Goal: Transaction & Acquisition: Book appointment/travel/reservation

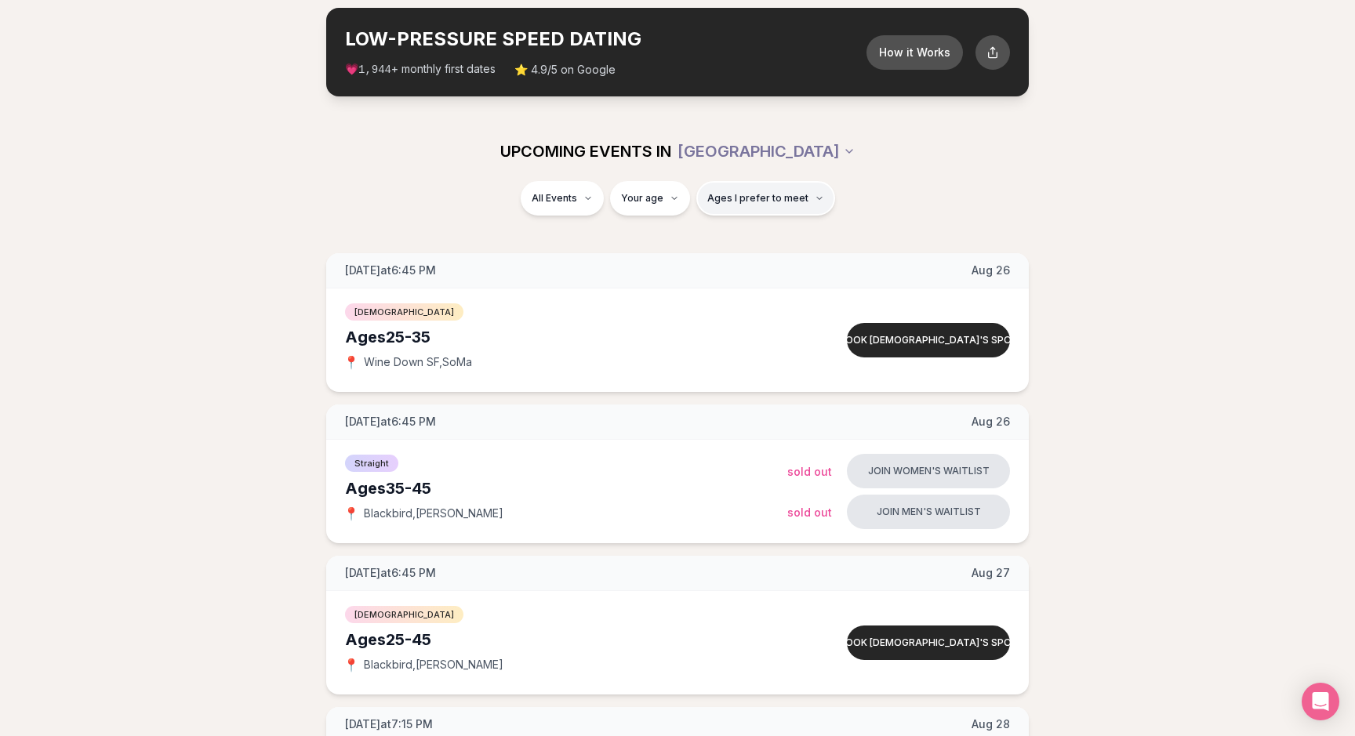
scroll to position [123, 0]
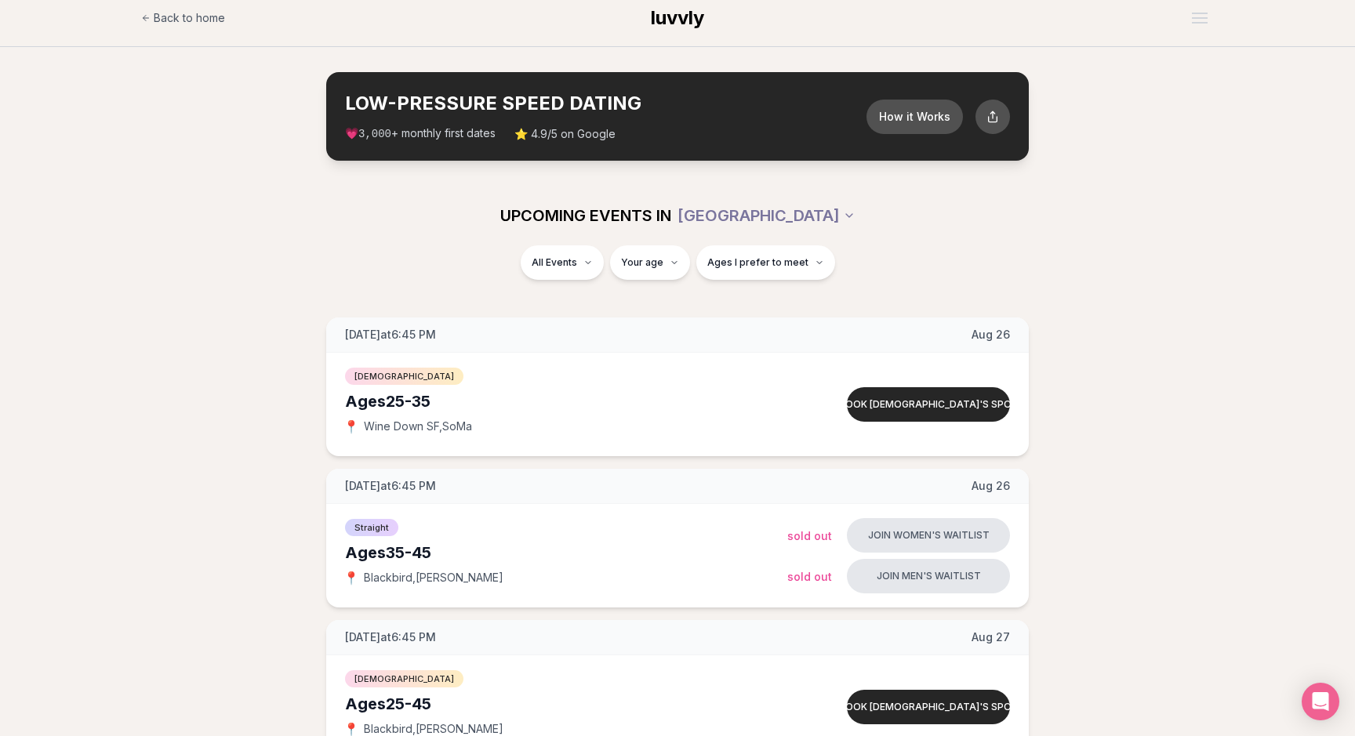
scroll to position [6, 0]
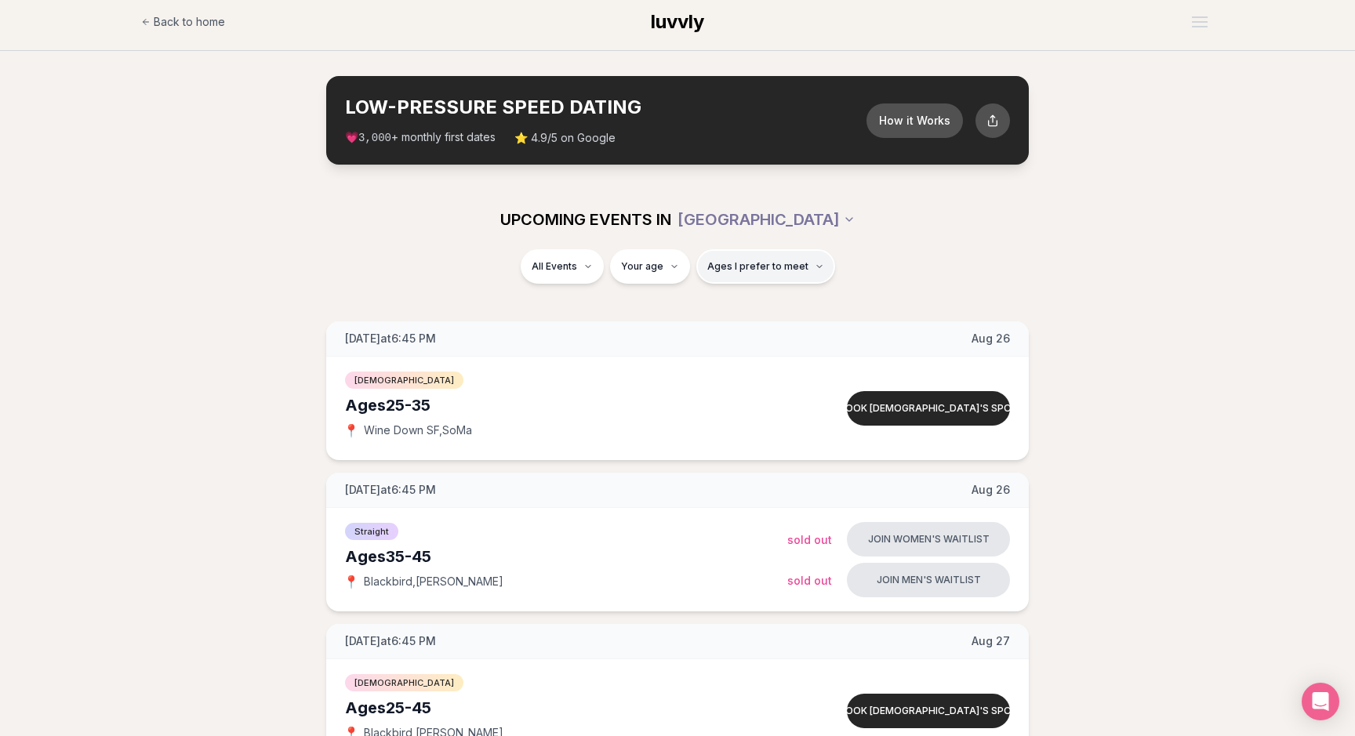
click at [775, 263] on span "Ages I prefer to meet" at bounding box center [757, 266] width 101 height 13
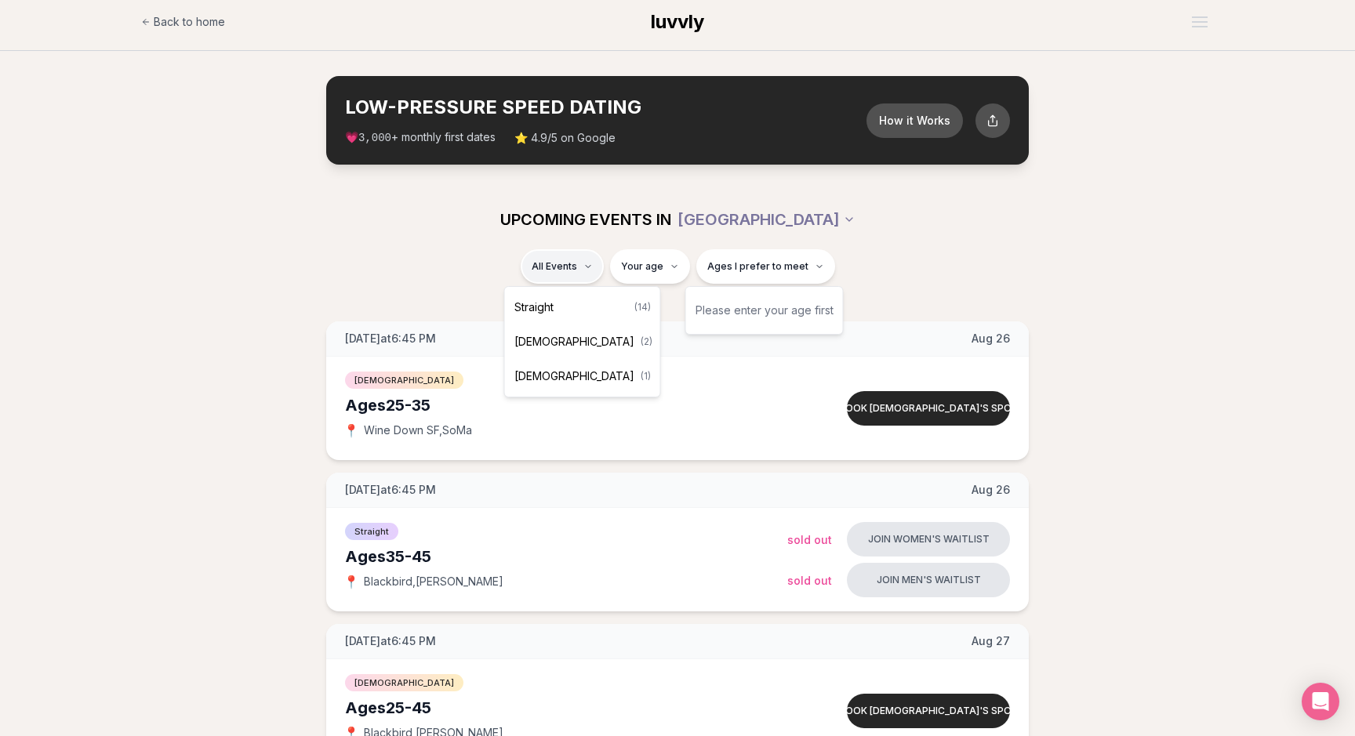
click at [571, 307] on div "Straight ( 14 )" at bounding box center [582, 307] width 149 height 34
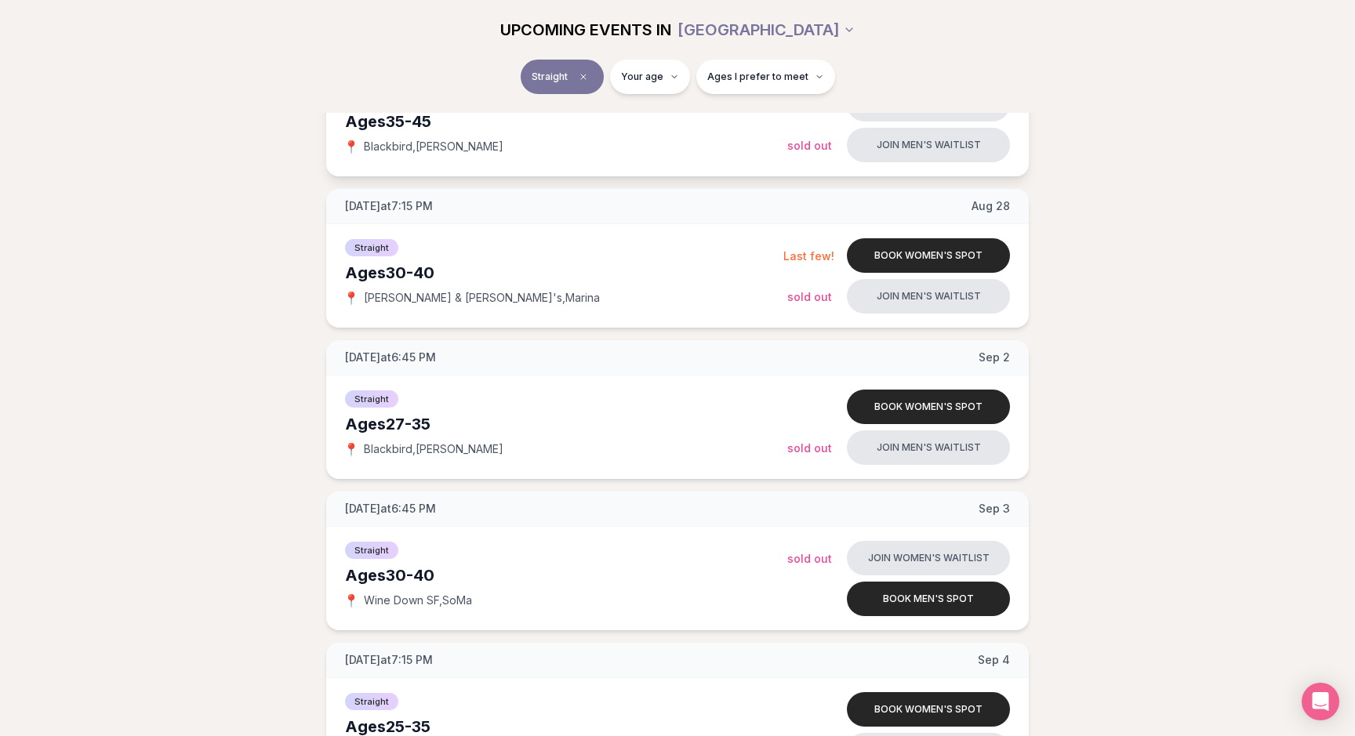
scroll to position [312, 0]
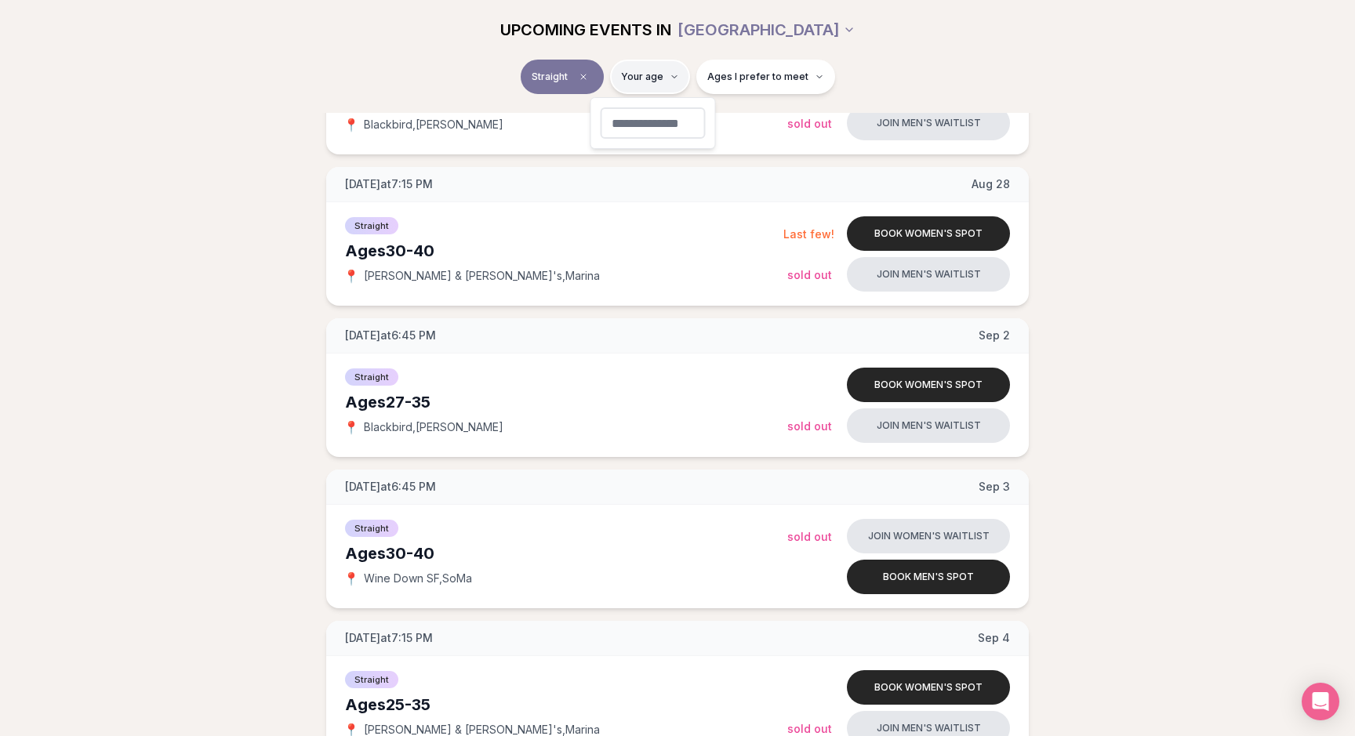
click at [760, 86] on button "Ages I prefer to meet" at bounding box center [765, 77] width 139 height 34
type input "**"
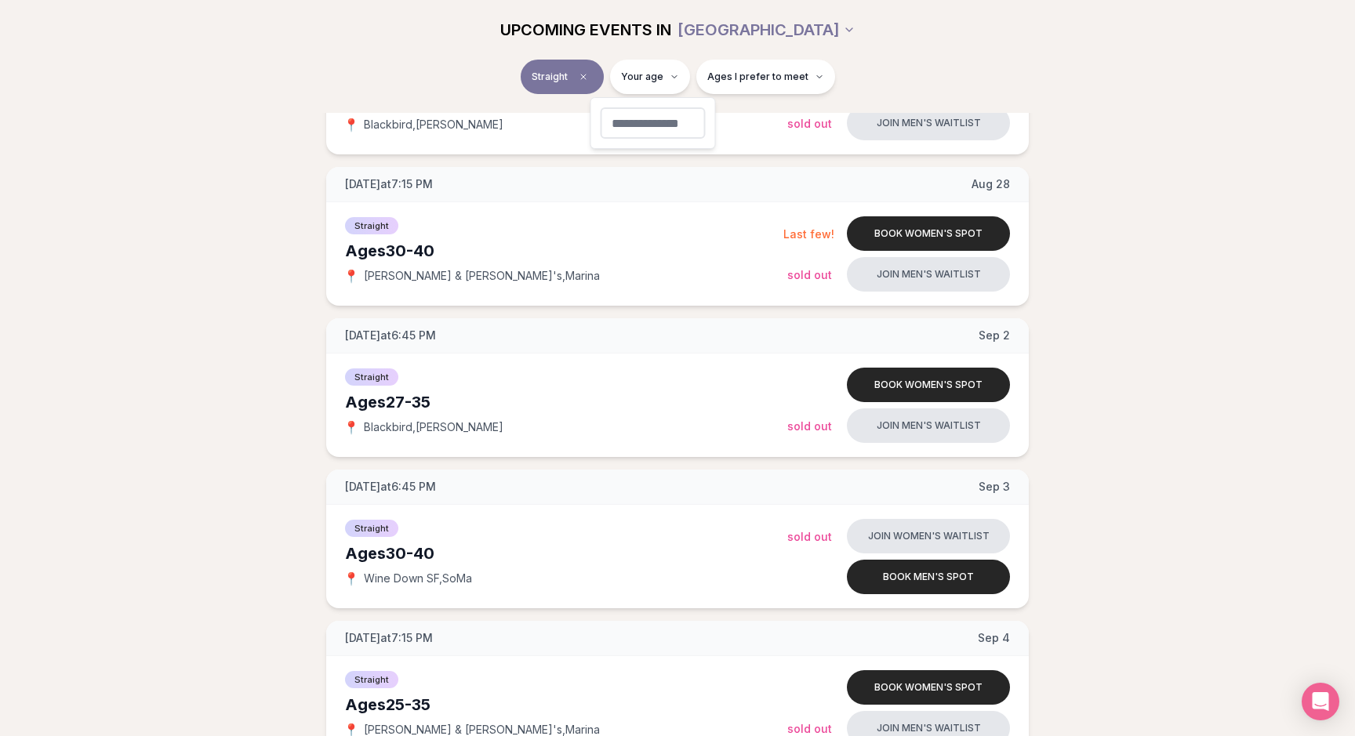
scroll to position [80, 0]
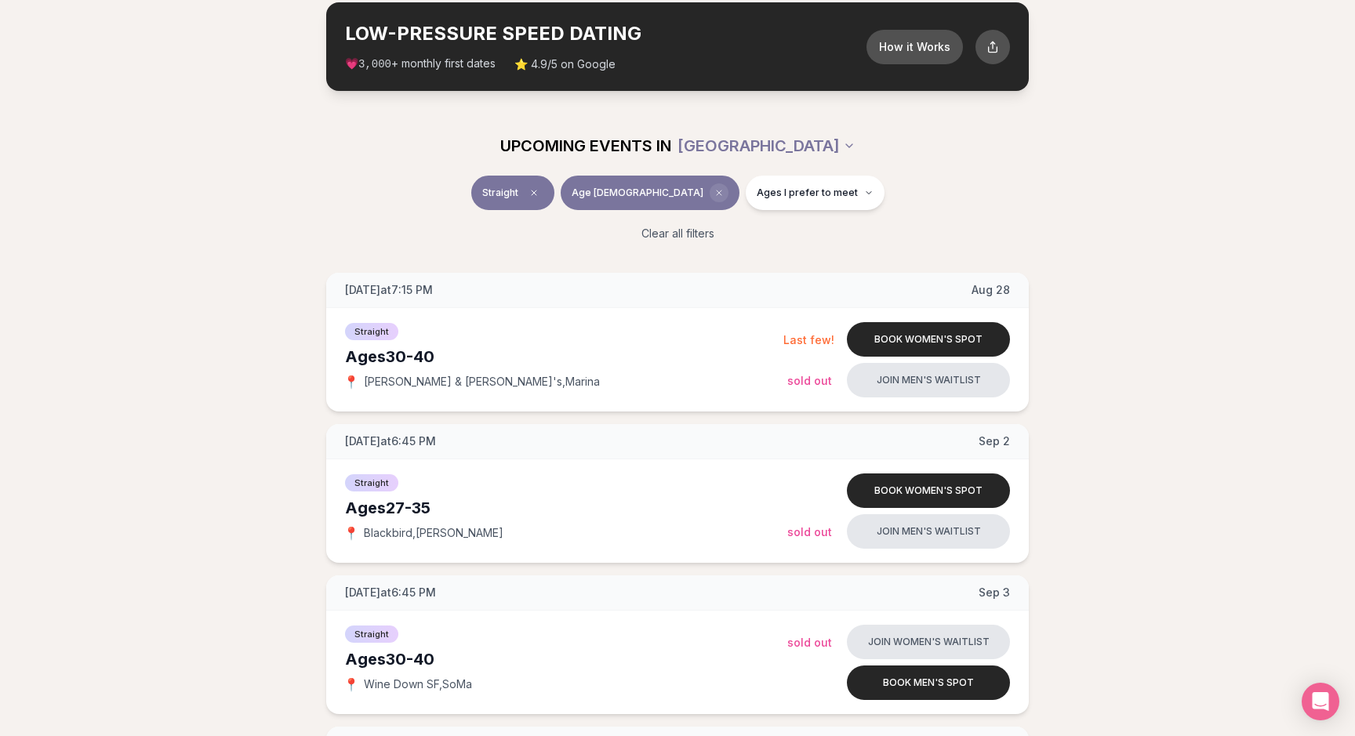
click at [710, 198] on span "Clear age" at bounding box center [719, 192] width 19 height 19
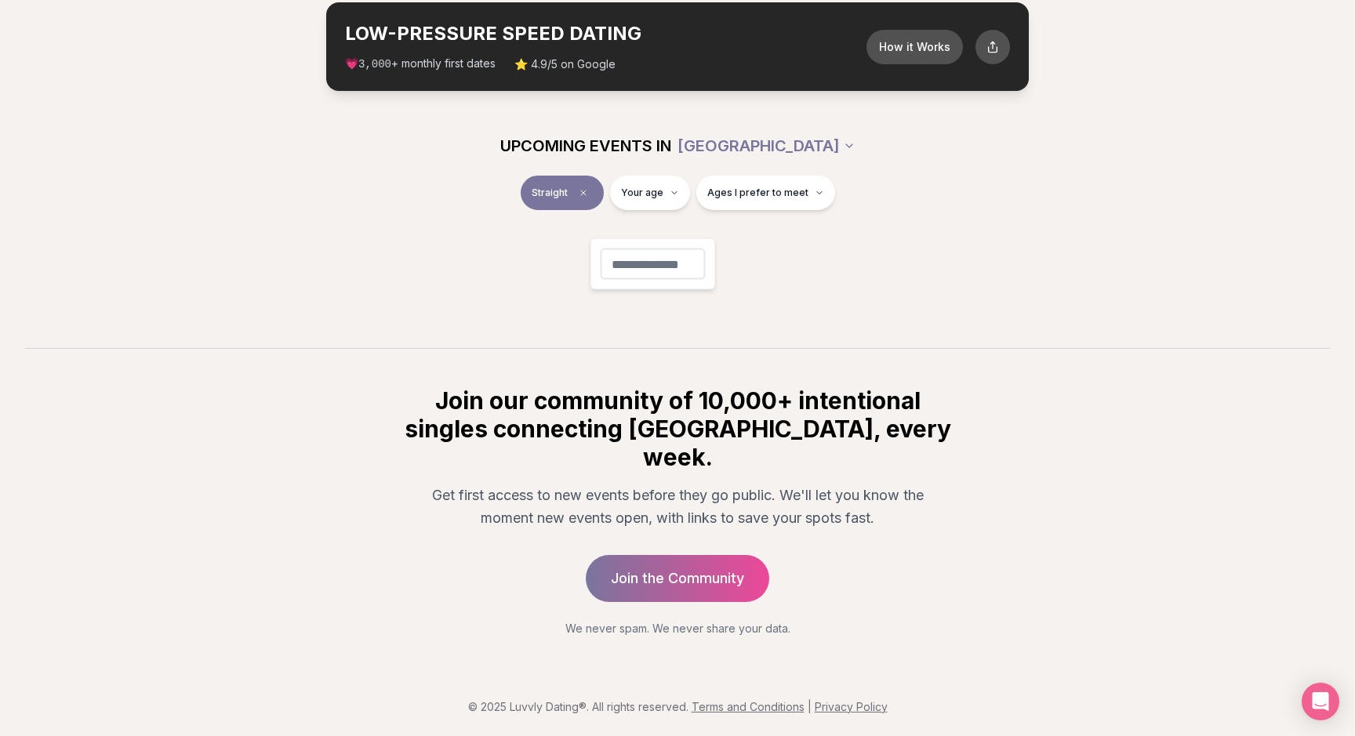
scroll to position [55, 0]
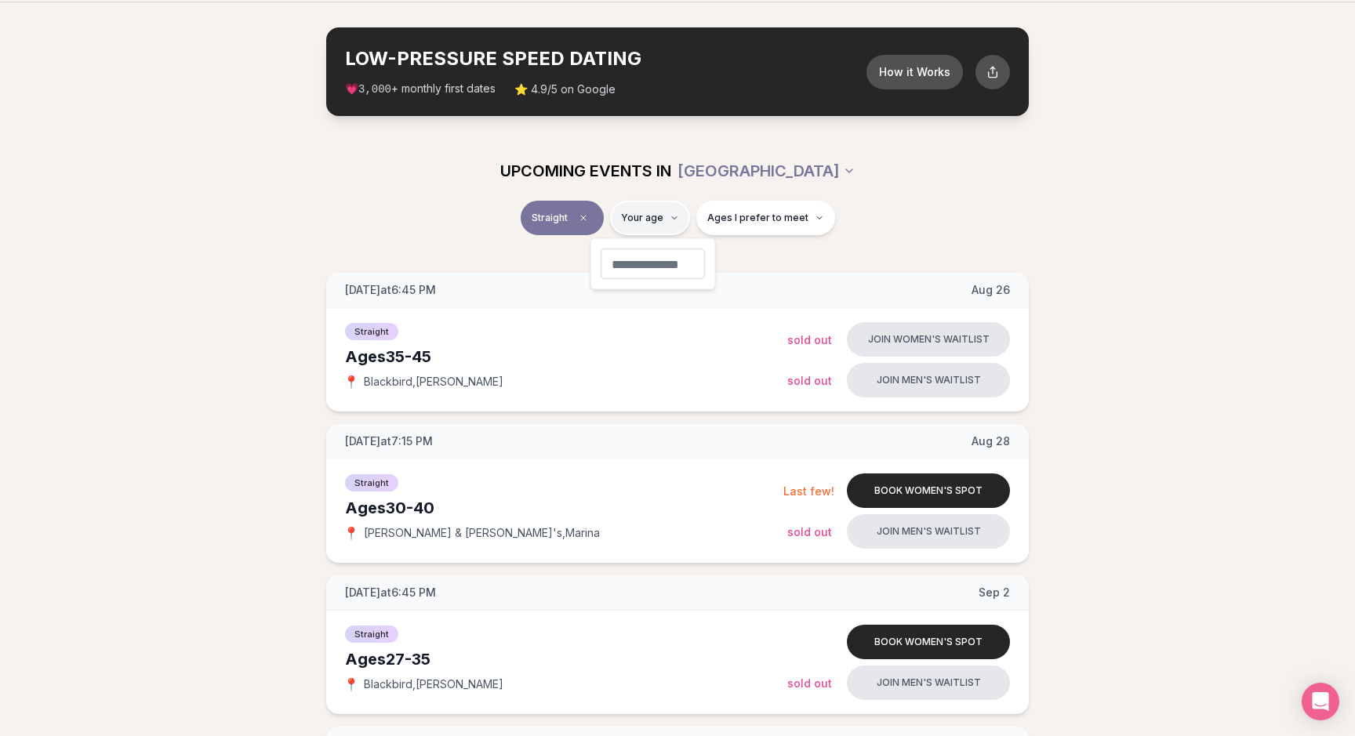
type input "**"
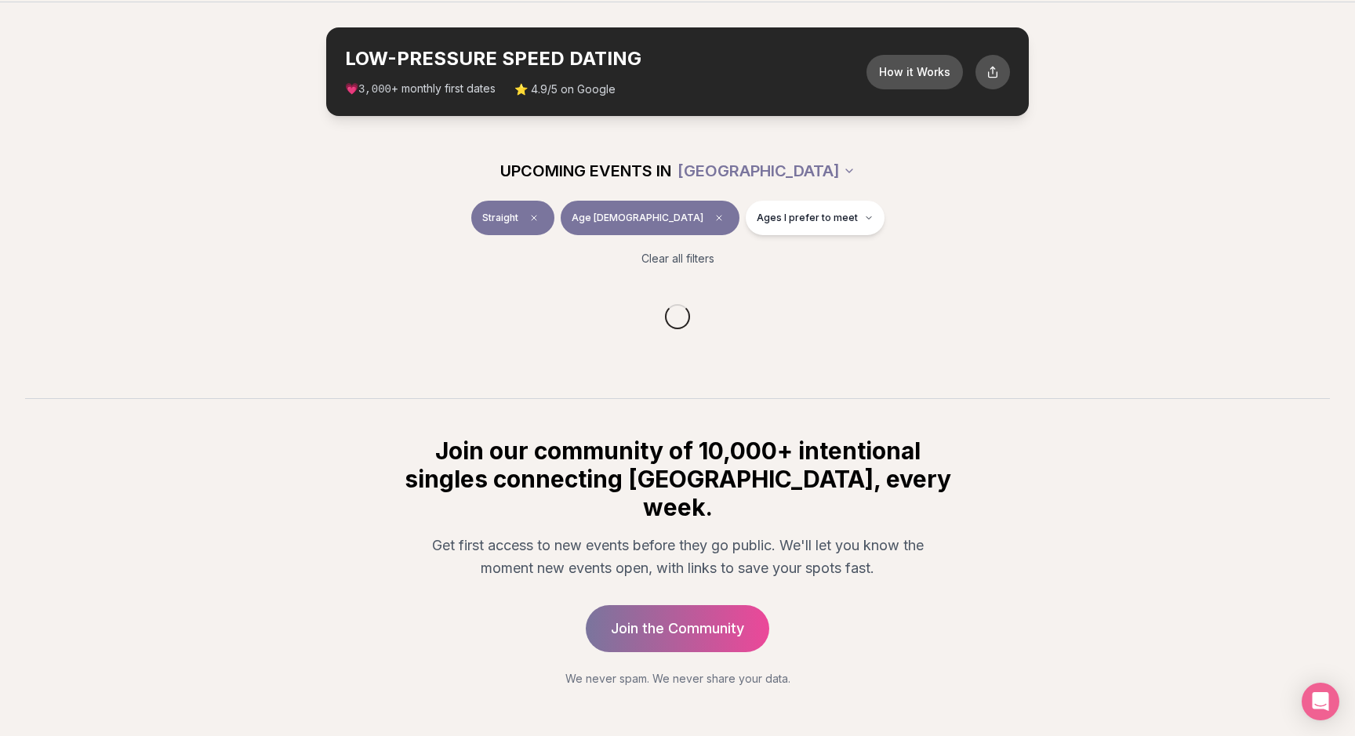
click at [652, 177] on span "UPCOMING EVENTS IN" at bounding box center [585, 171] width 171 height 22
click at [654, 213] on span "Age [DEMOGRAPHIC_DATA]" at bounding box center [638, 218] width 132 height 13
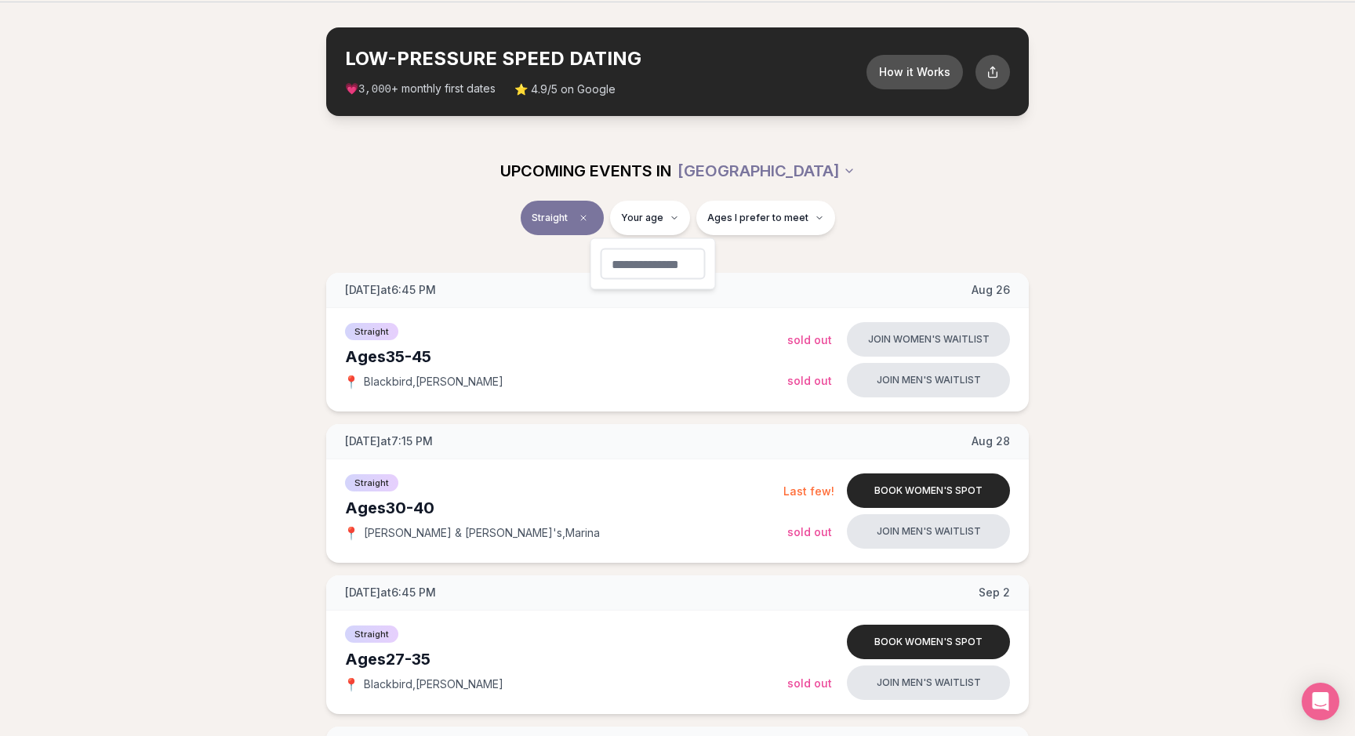
type input "**"
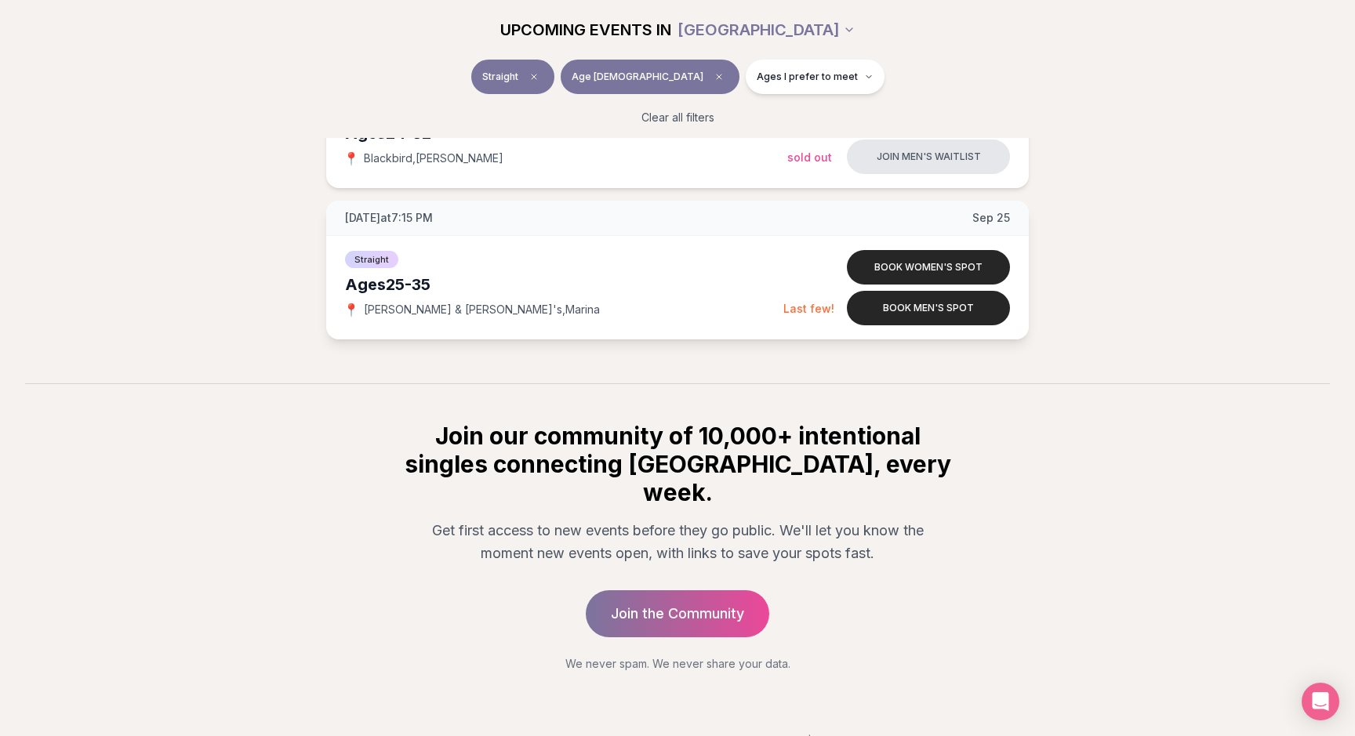
scroll to position [768, 0]
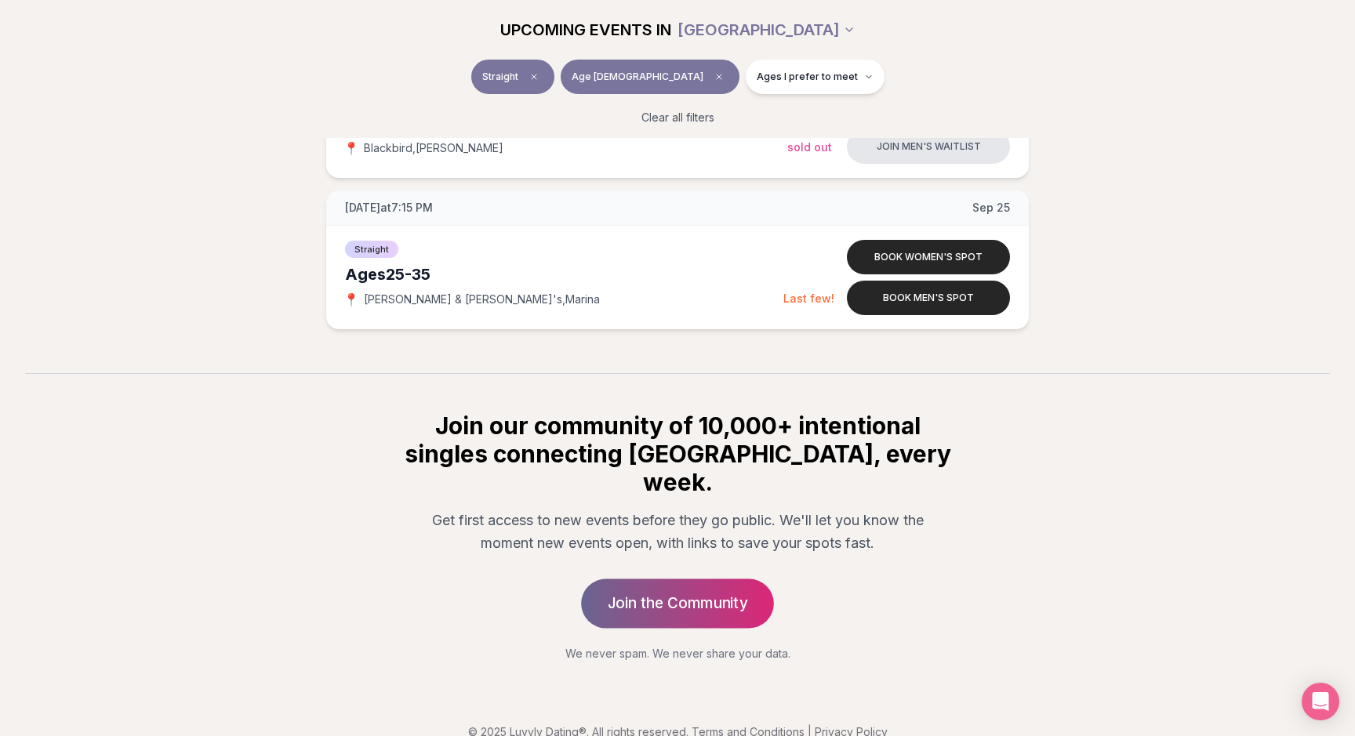
click at [666, 579] on link "Join the Community" at bounding box center [677, 603] width 193 height 49
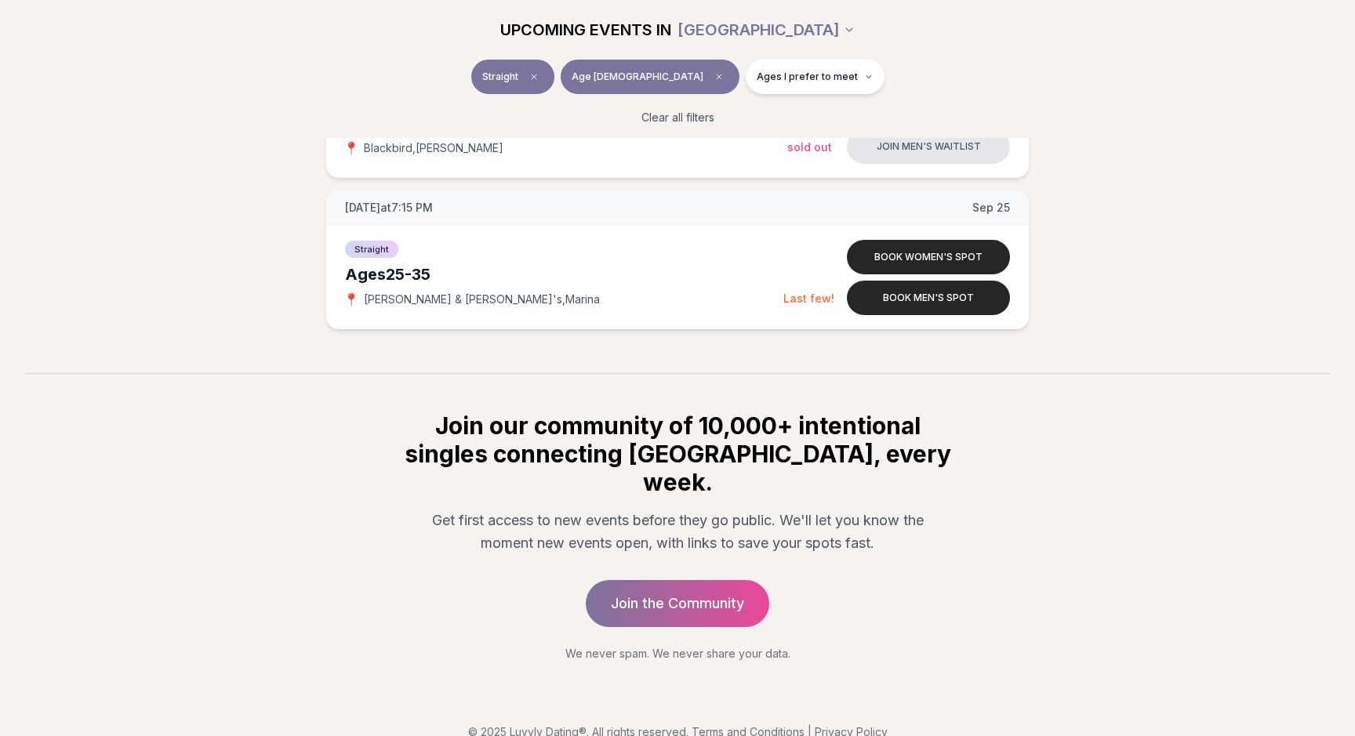
scroll to position [768, 0]
click at [885, 288] on button "Book men's spot" at bounding box center [928, 298] width 163 height 34
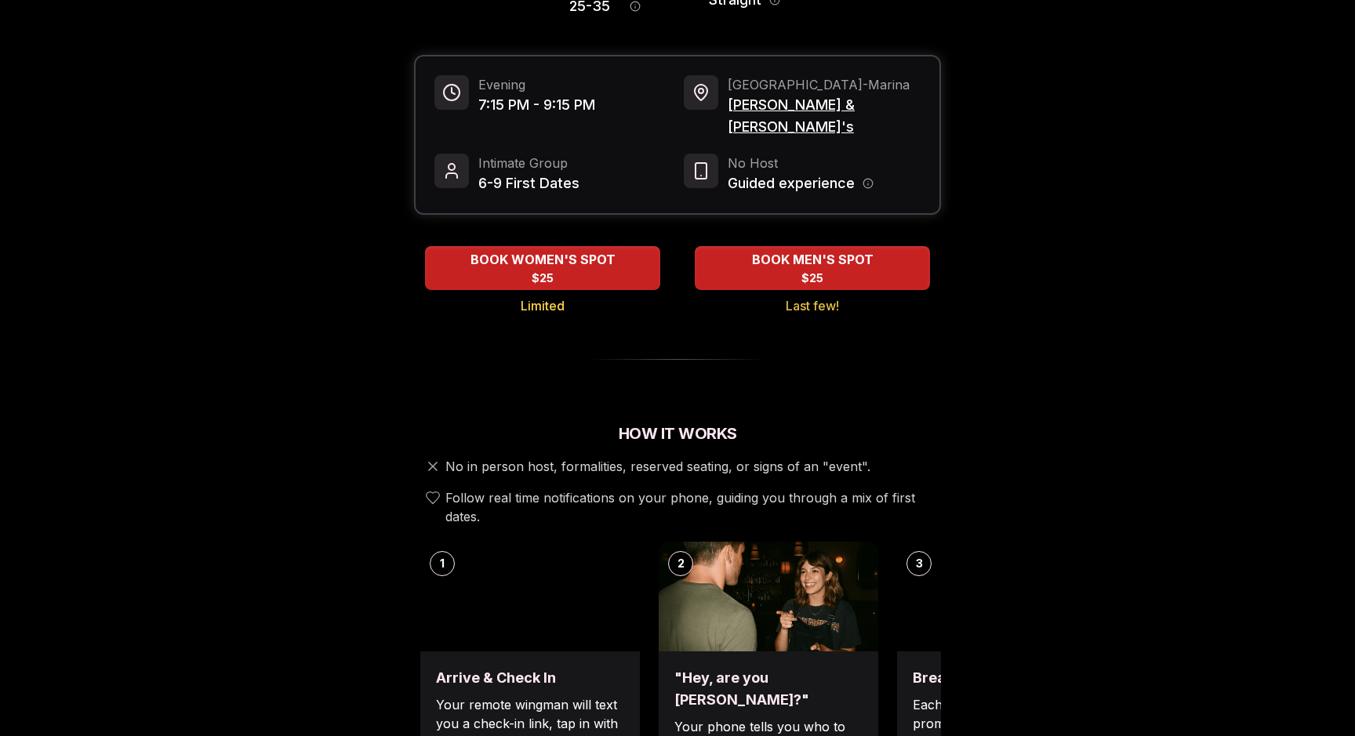
scroll to position [189, 0]
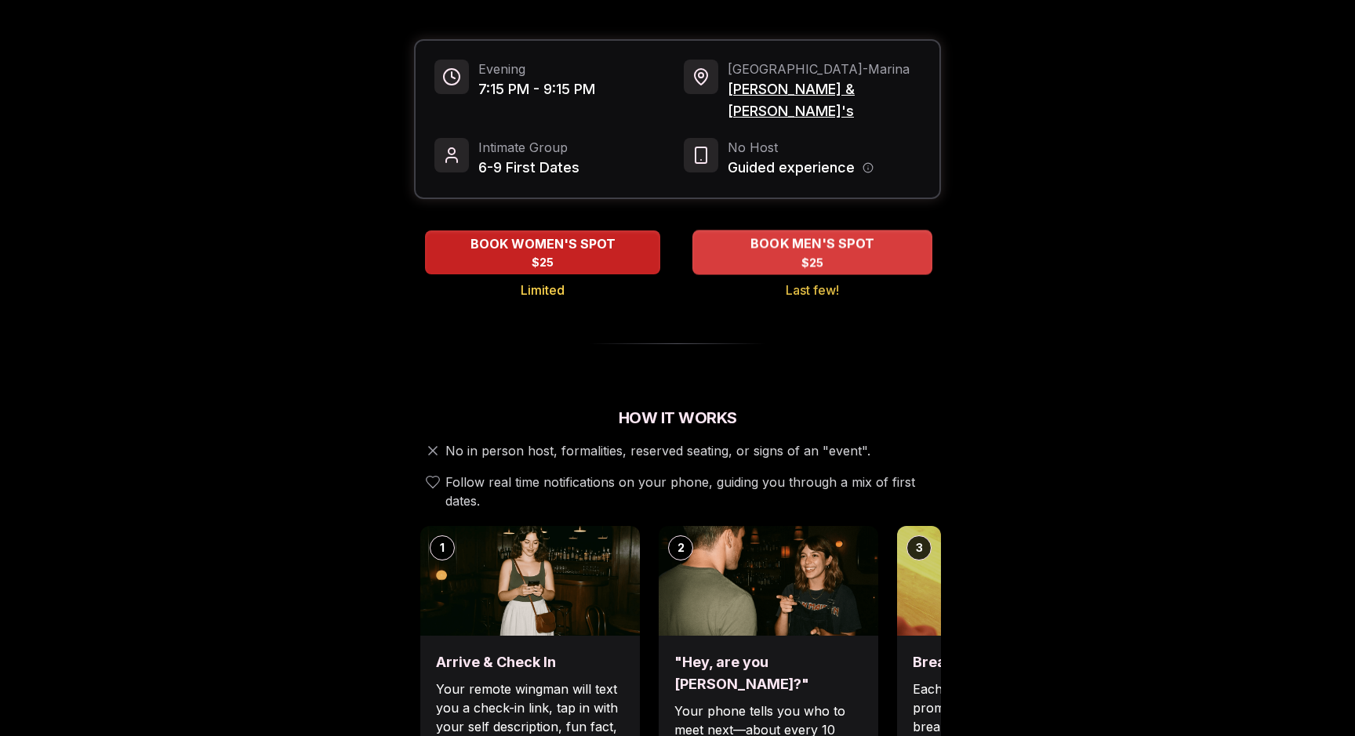
click at [750, 234] on span "BOOK MEN'S SPOT" at bounding box center [812, 243] width 130 height 19
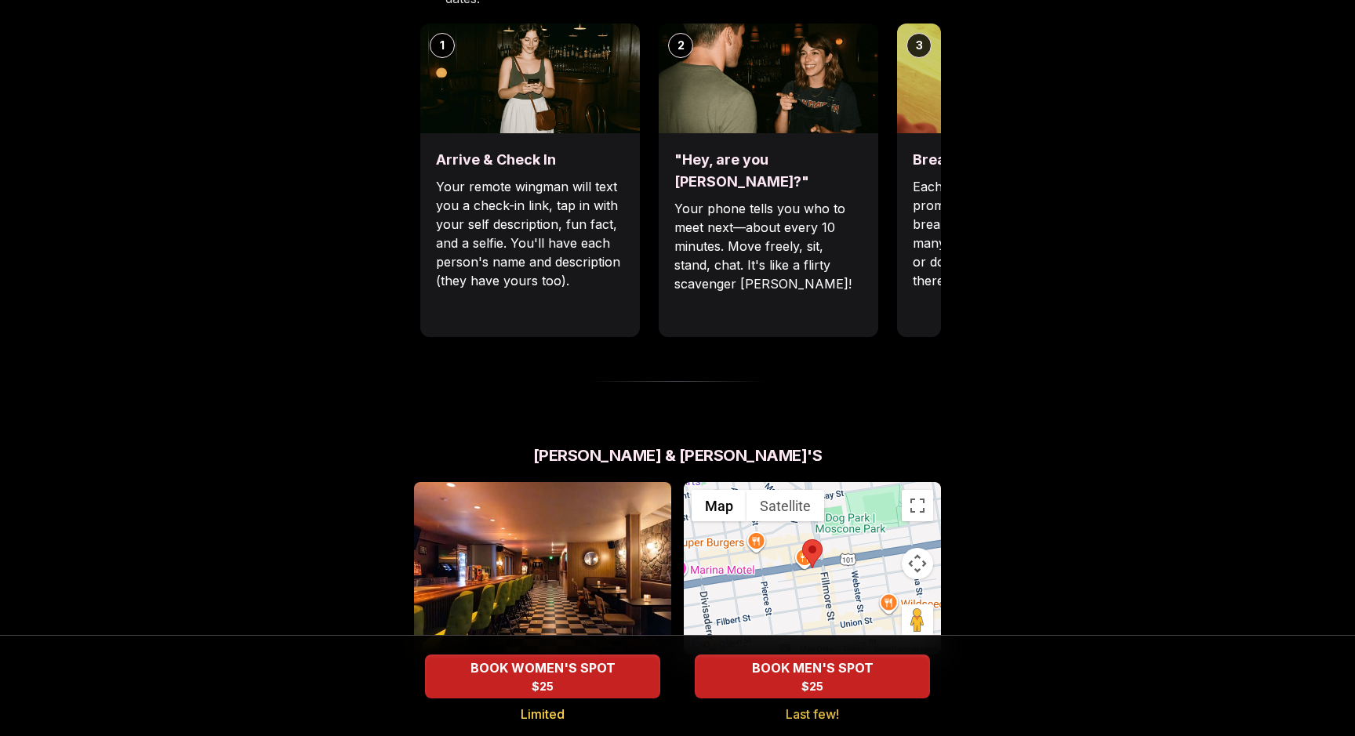
scroll to position [692, 0]
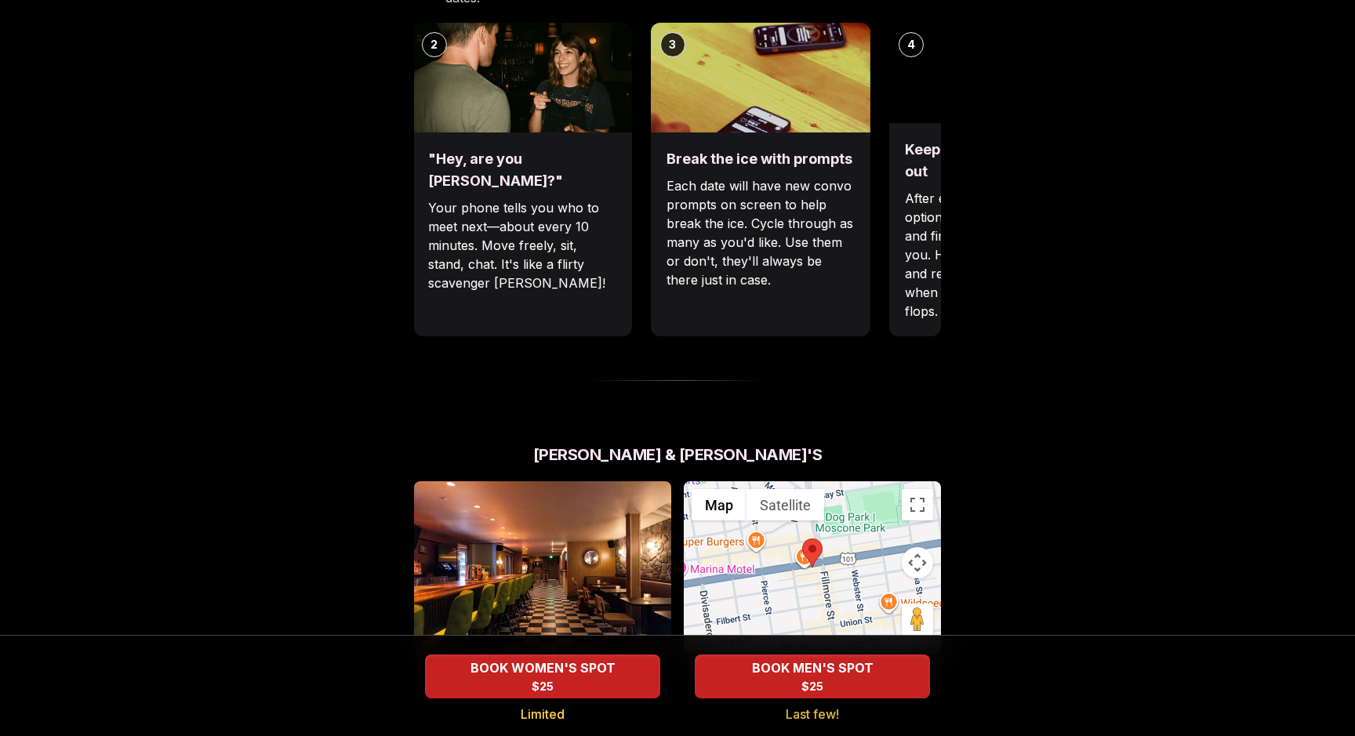
click at [371, 225] on div "Luvvly Speed Dating Thursday, September 25th Age Range 25 - 35 Orientation Stra…" at bounding box center [677, 365] width 1073 height 1951
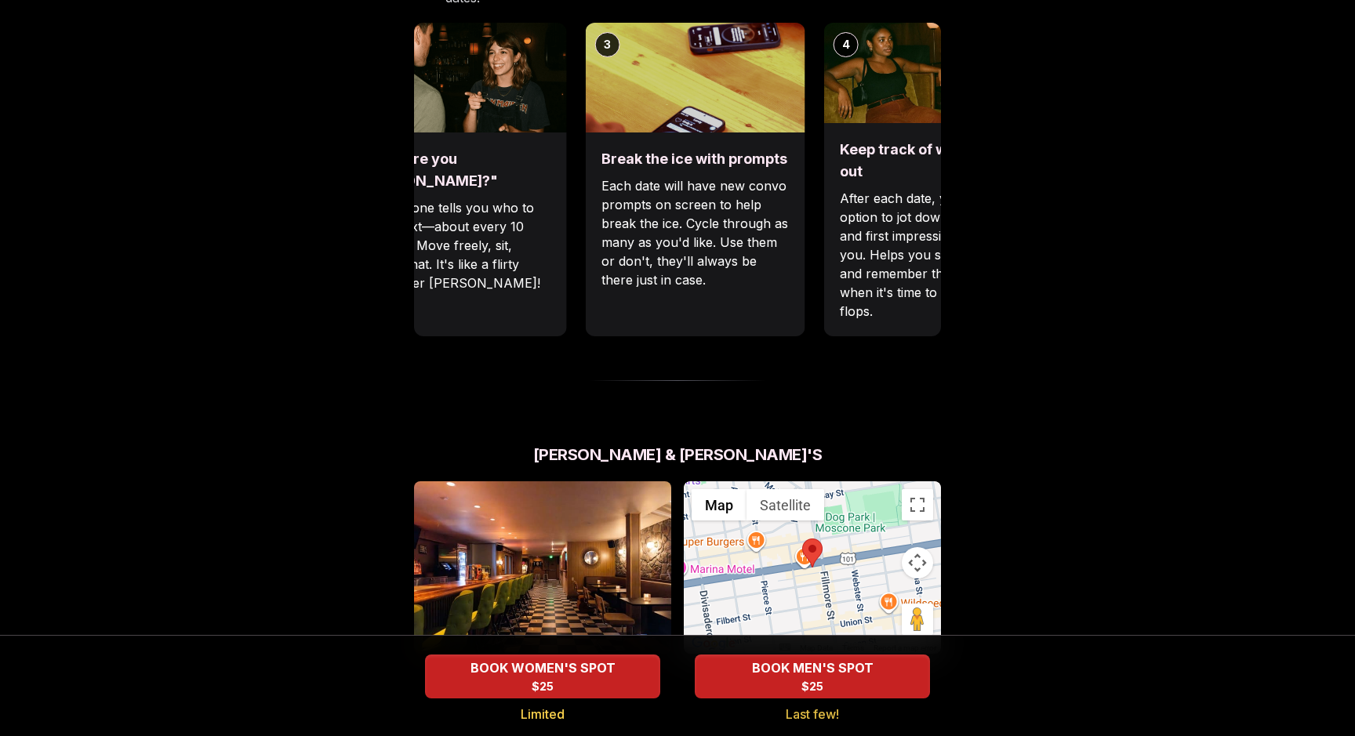
click at [422, 198] on p "Your phone tells you who to meet next—about every 10 minutes. Move freely, sit,…" at bounding box center [457, 245] width 188 height 94
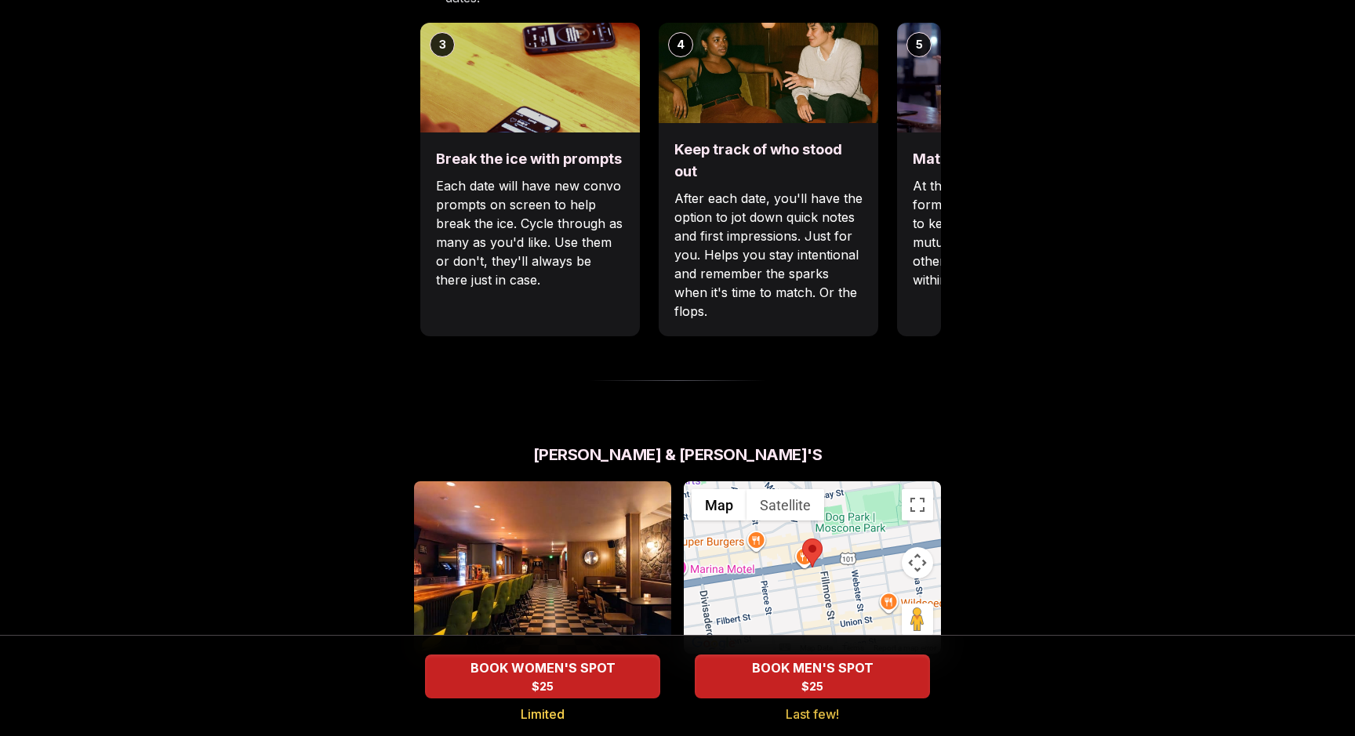
click at [436, 189] on p "Each date will have new convo prompts on screen to help break the ice. Cycle th…" at bounding box center [530, 232] width 188 height 113
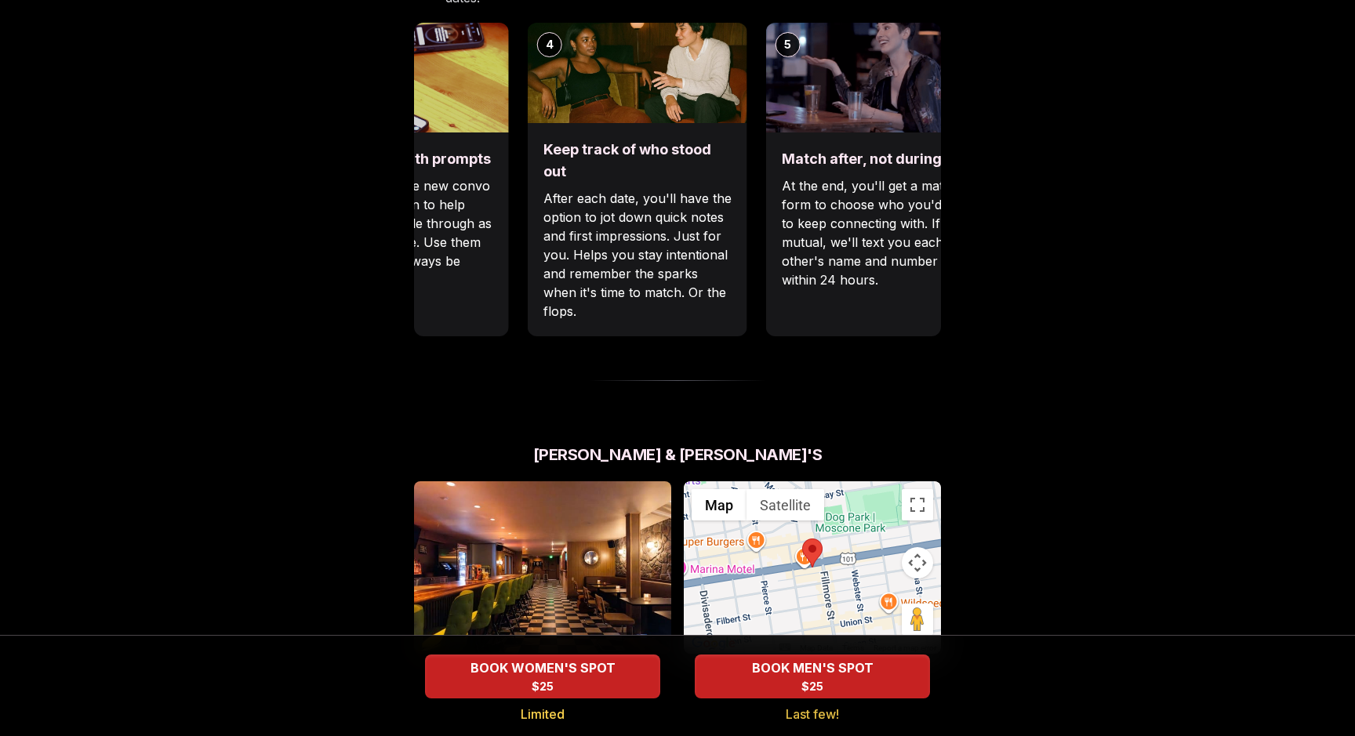
click at [432, 164] on div "Break the ice with prompts Each date will have new convo prompts on screen to h…" at bounding box center [399, 234] width 220 height 204
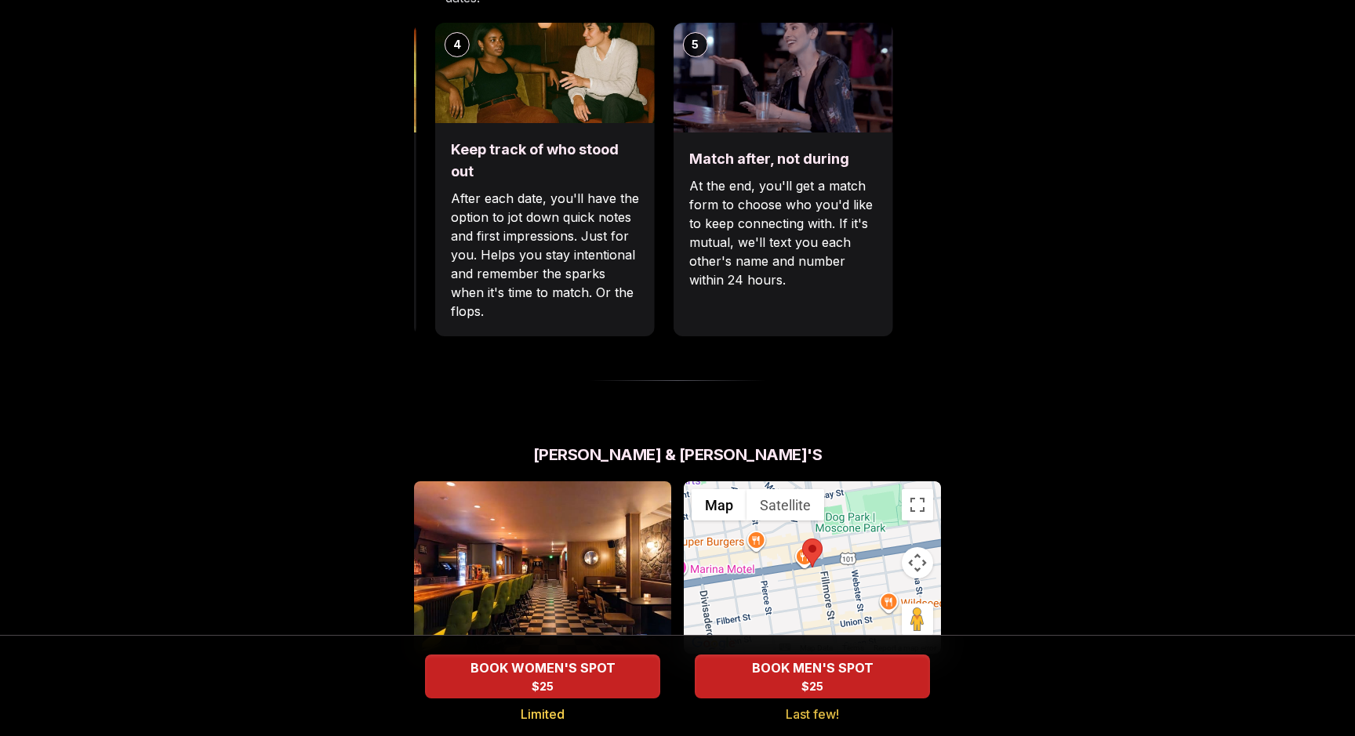
click at [438, 181] on div "Keep track of who stood out After each date, you'll have the option to jot down…" at bounding box center [545, 229] width 220 height 213
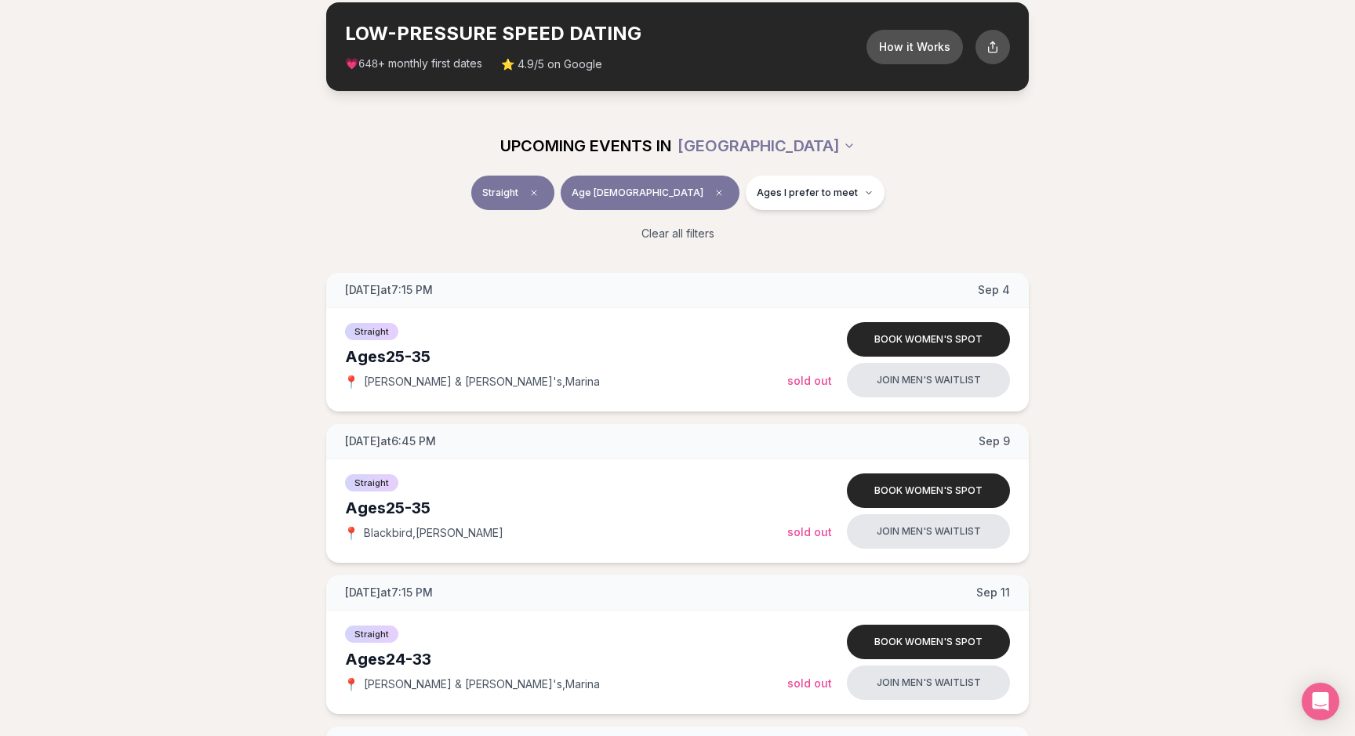
scroll to position [692, 0]
